Goal: Find specific page/section: Find specific page/section

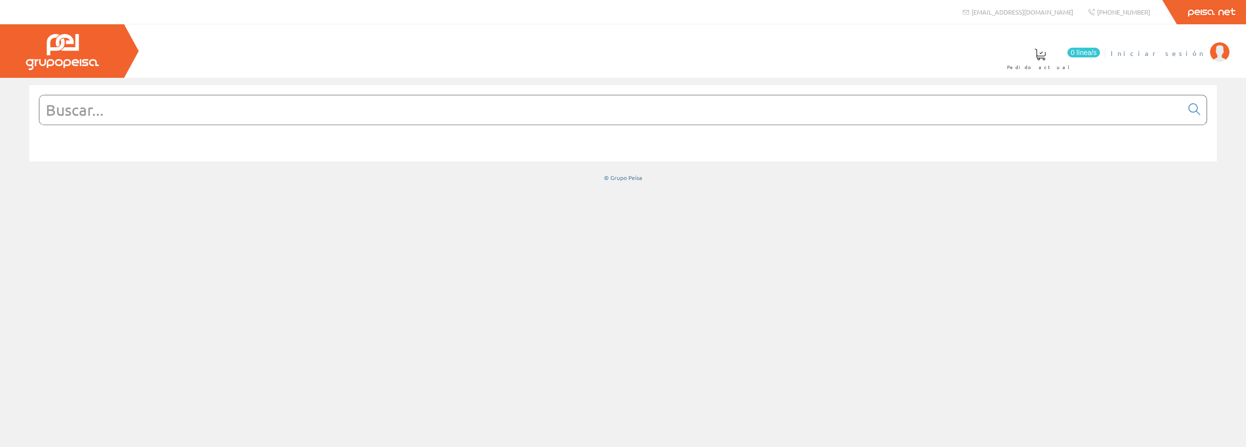
click at [1173, 51] on span "Iniciar sesión" at bounding box center [1158, 53] width 94 height 10
click at [667, 60] on link "Últimas compras" at bounding box center [622, 58] width 89 height 36
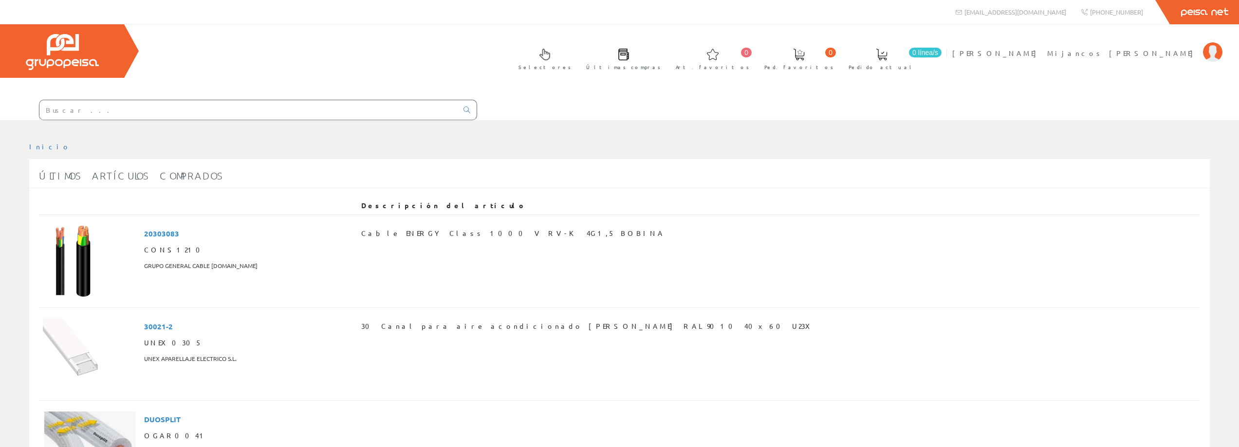
click at [629, 56] on span at bounding box center [624, 55] width 12 height 12
click at [571, 60] on link "Selectores" at bounding box center [536, 58] width 67 height 36
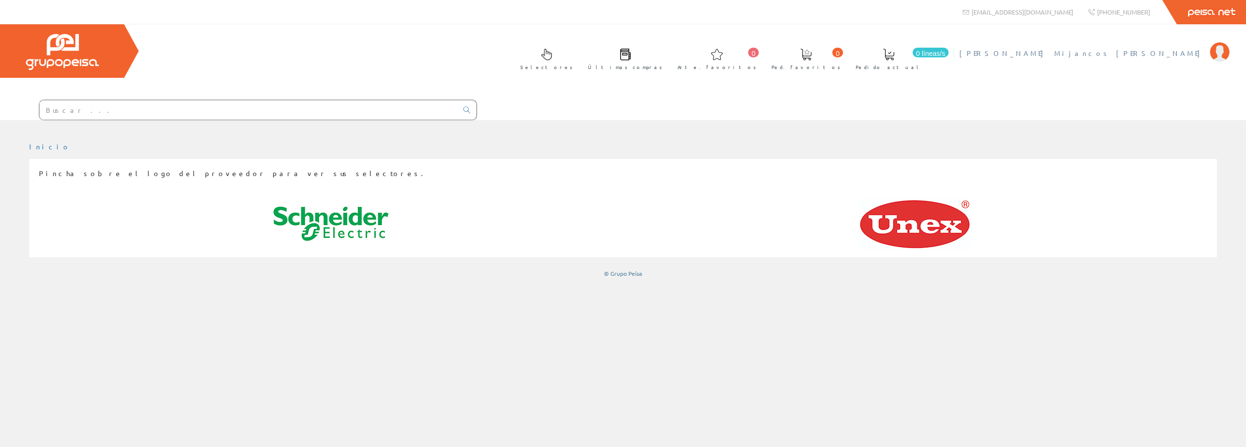
click at [1167, 57] on span "[PERSON_NAME] Mijancos [PERSON_NAME]" at bounding box center [1083, 53] width 246 height 10
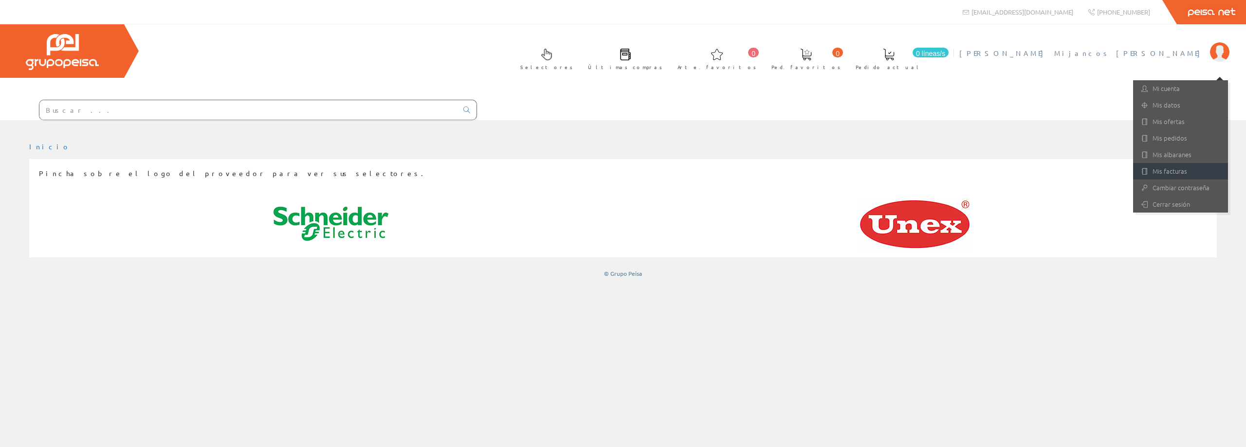
click at [1175, 168] on font "Mis facturas" at bounding box center [1170, 170] width 35 height 9
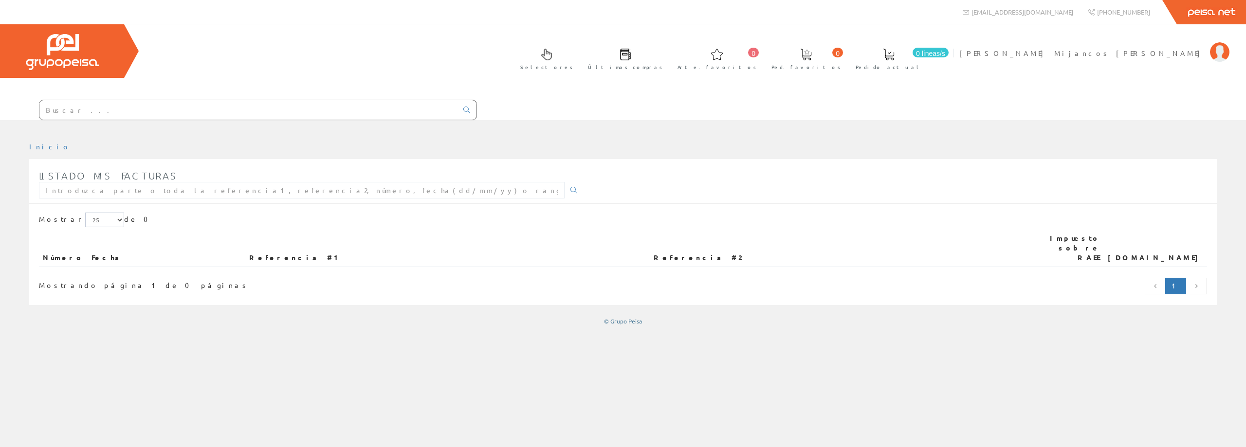
click at [323, 253] on font "Referencia #1" at bounding box center [295, 257] width 93 height 9
